Goal: Navigation & Orientation: Find specific page/section

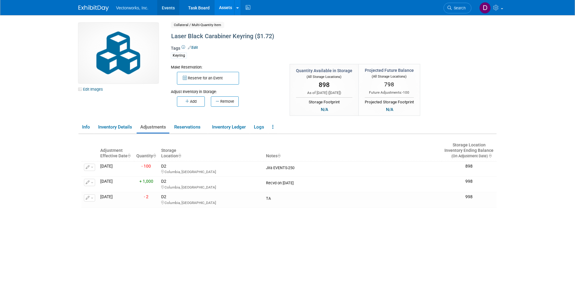
click at [169, 9] on link "Events" at bounding box center [168, 7] width 22 height 15
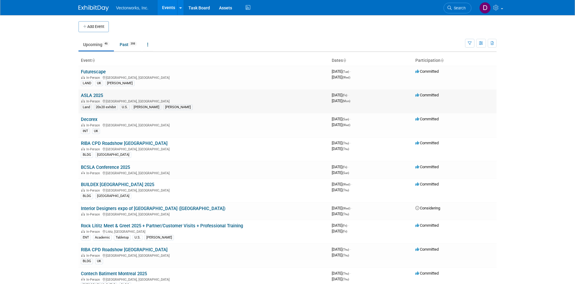
click at [93, 93] on link "ASLA 2025" at bounding box center [92, 95] width 22 height 5
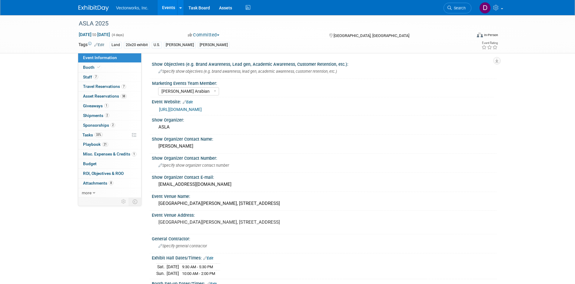
select select "[PERSON_NAME] Arabian"
click at [96, 114] on span "Shipments 2" at bounding box center [96, 115] width 26 height 5
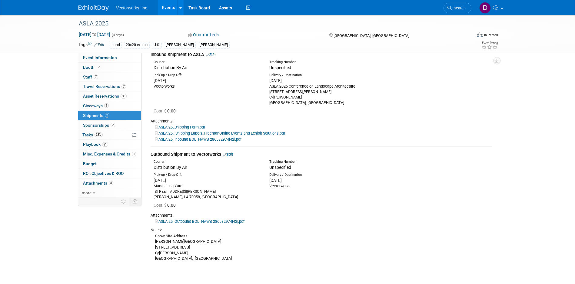
scroll to position [30, 0]
click at [389, 260] on div "Show Site Address Ernest N Morial Convention Center 900 Convention Center Blvd …" at bounding box center [321, 248] width 341 height 29
